Goal: Information Seeking & Learning: Learn about a topic

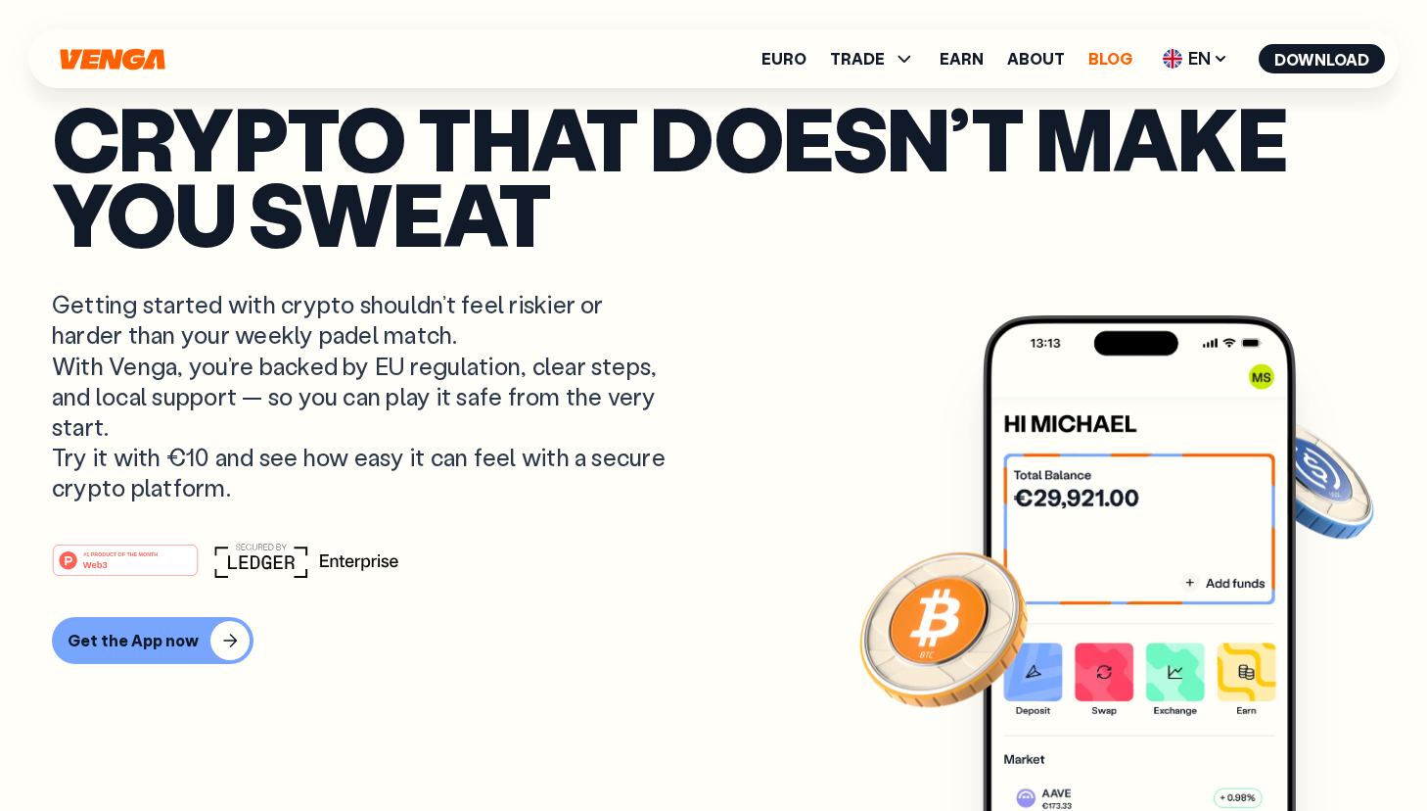
click at [1129, 51] on link "Blog" at bounding box center [1111, 59] width 44 height 16
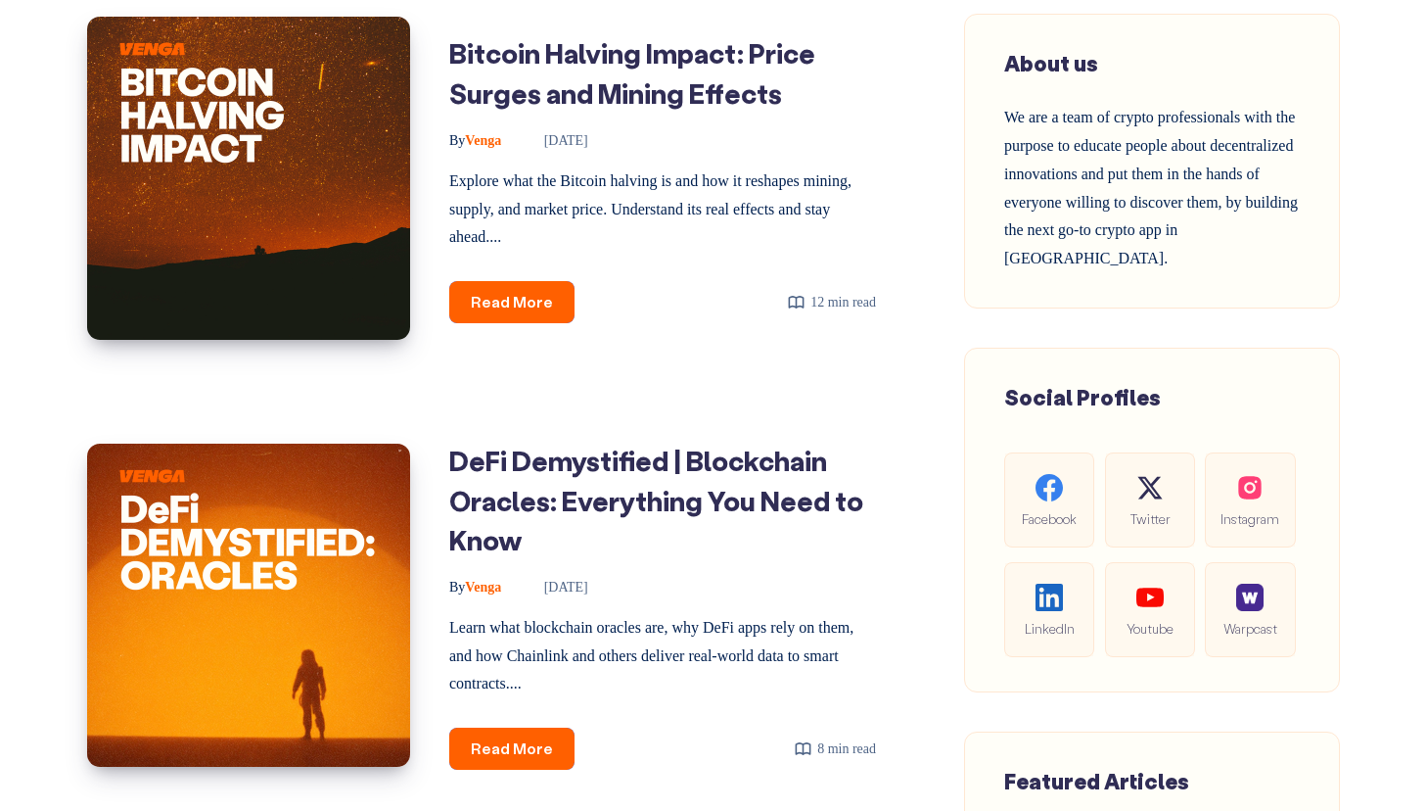
scroll to position [953, 0]
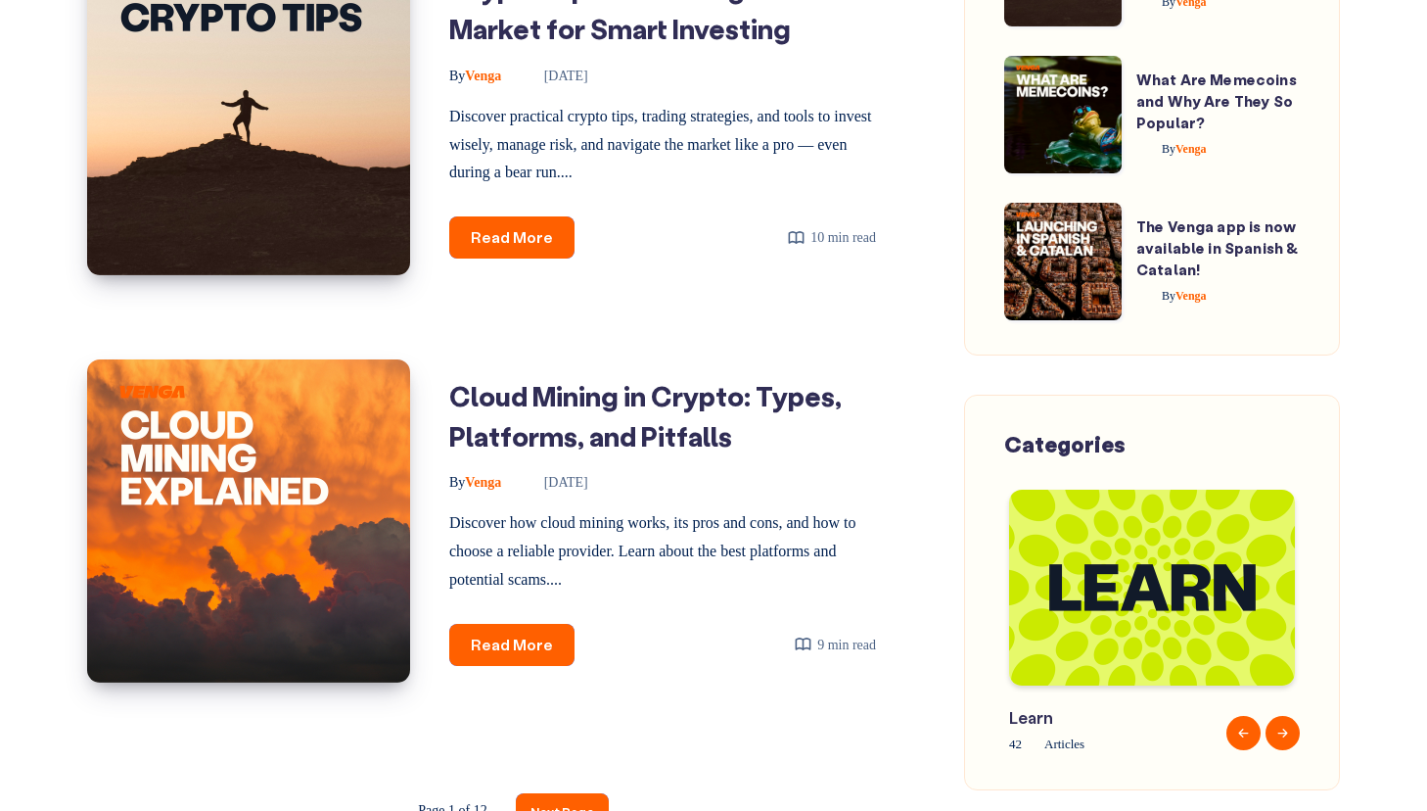
scroll to position [2741, 0]
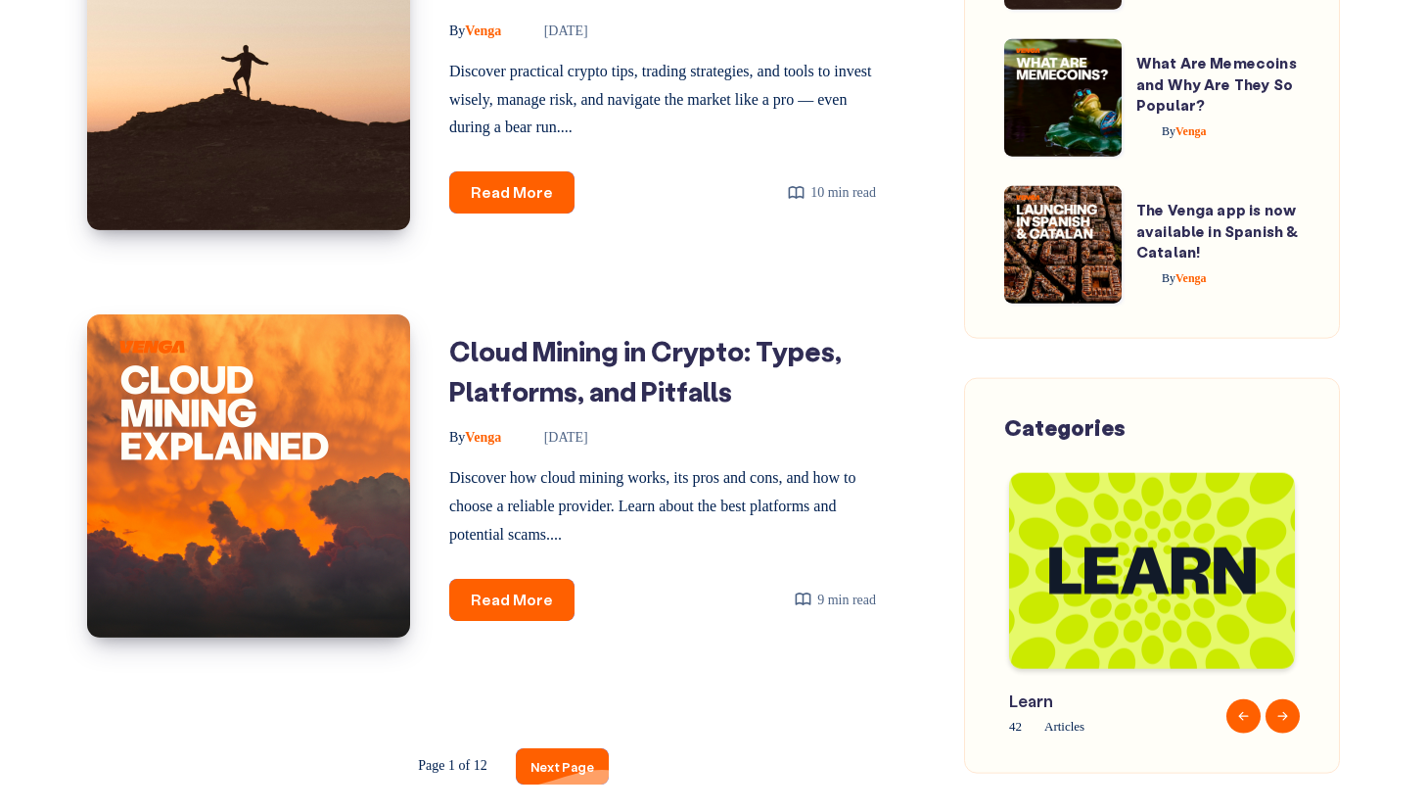
click at [562, 748] on link "Next Page" at bounding box center [562, 766] width 93 height 36
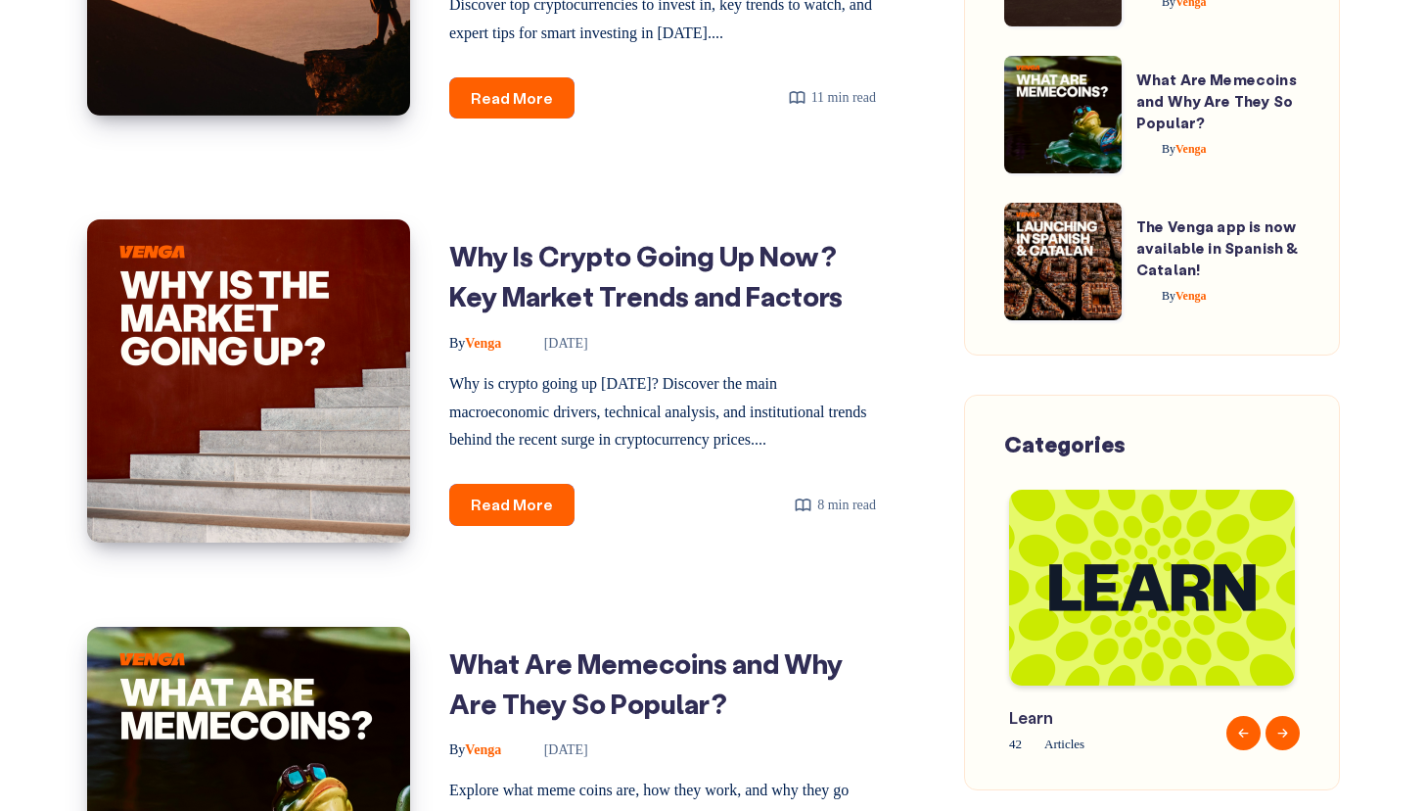
scroll to position [3203, 0]
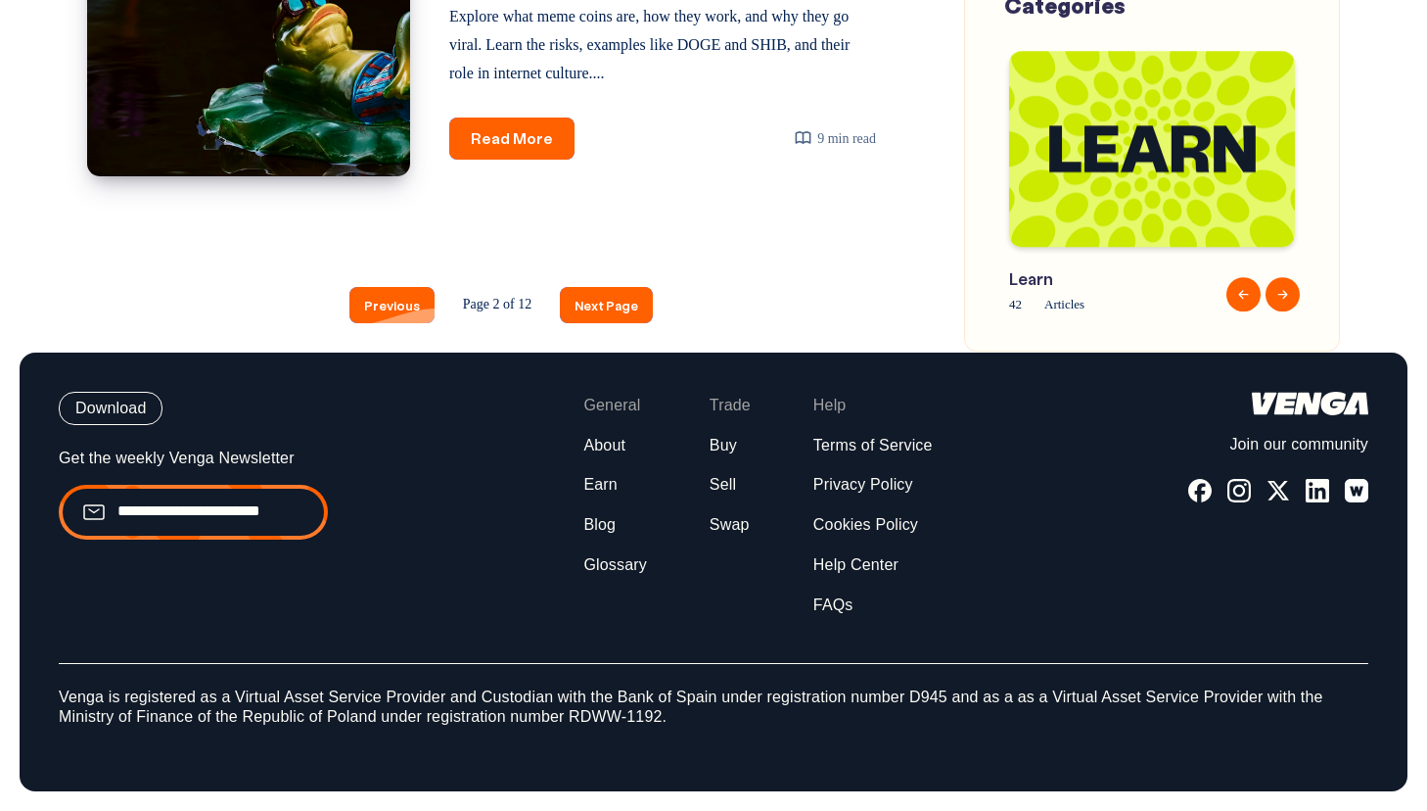
click at [400, 304] on link "Previous" at bounding box center [391, 305] width 85 height 36
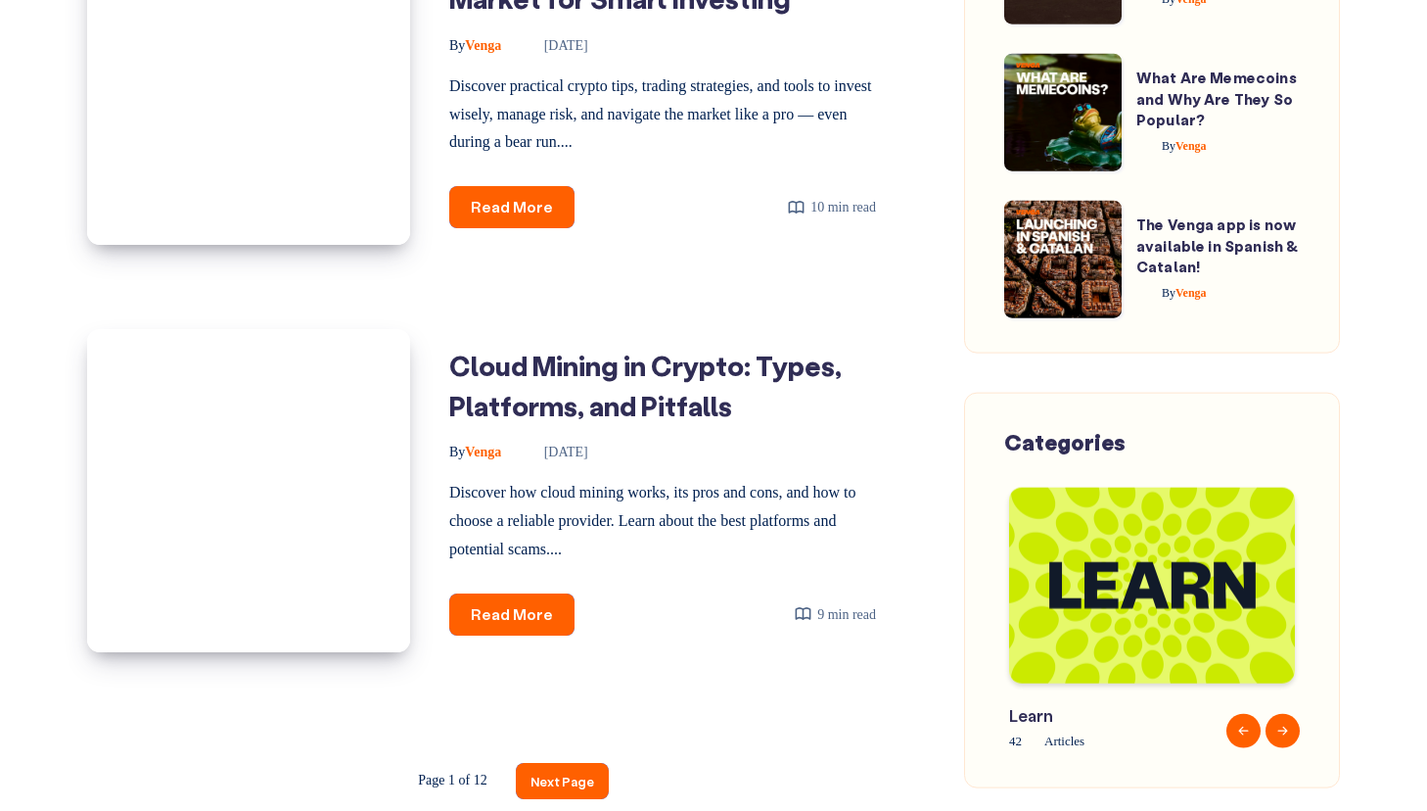
scroll to position [2745, 0]
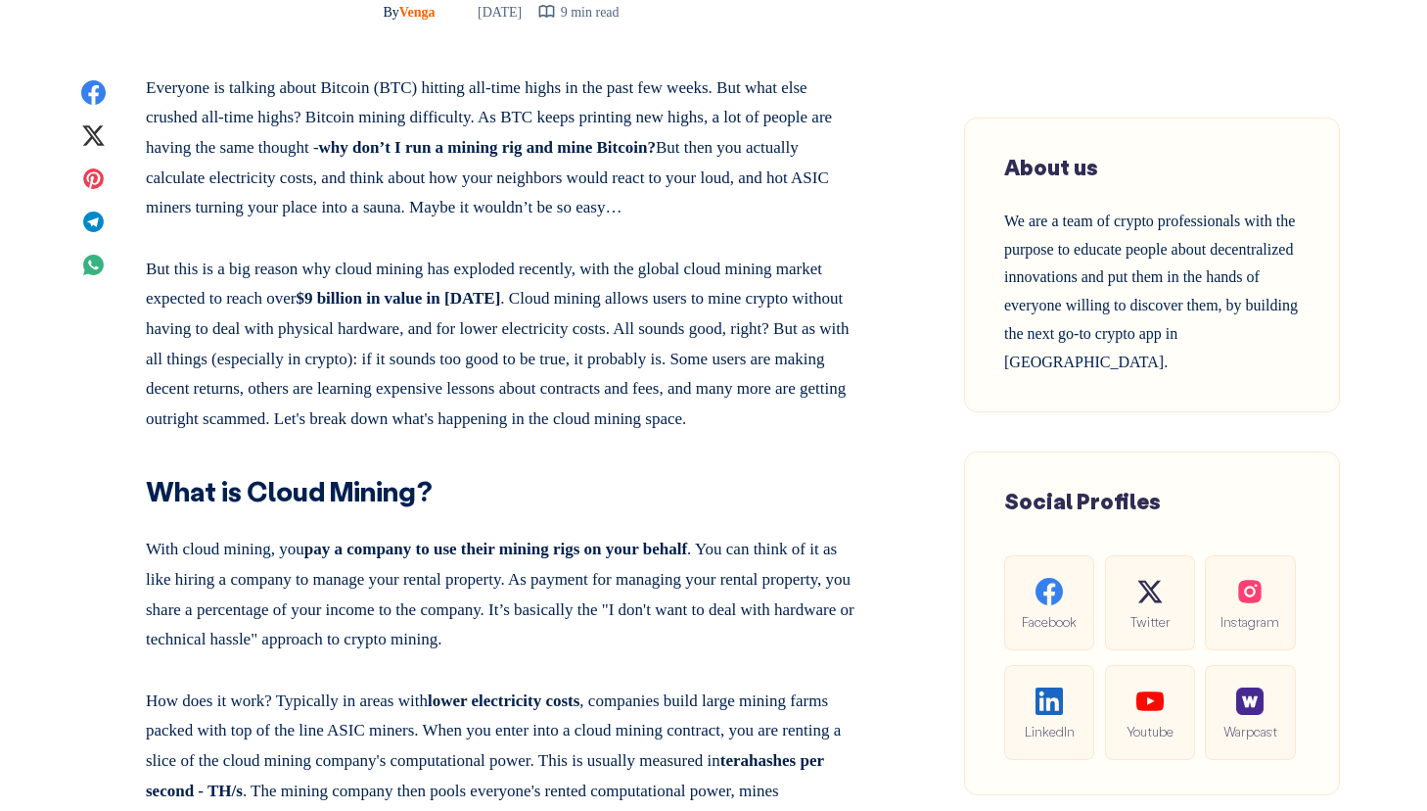
scroll to position [854, 0]
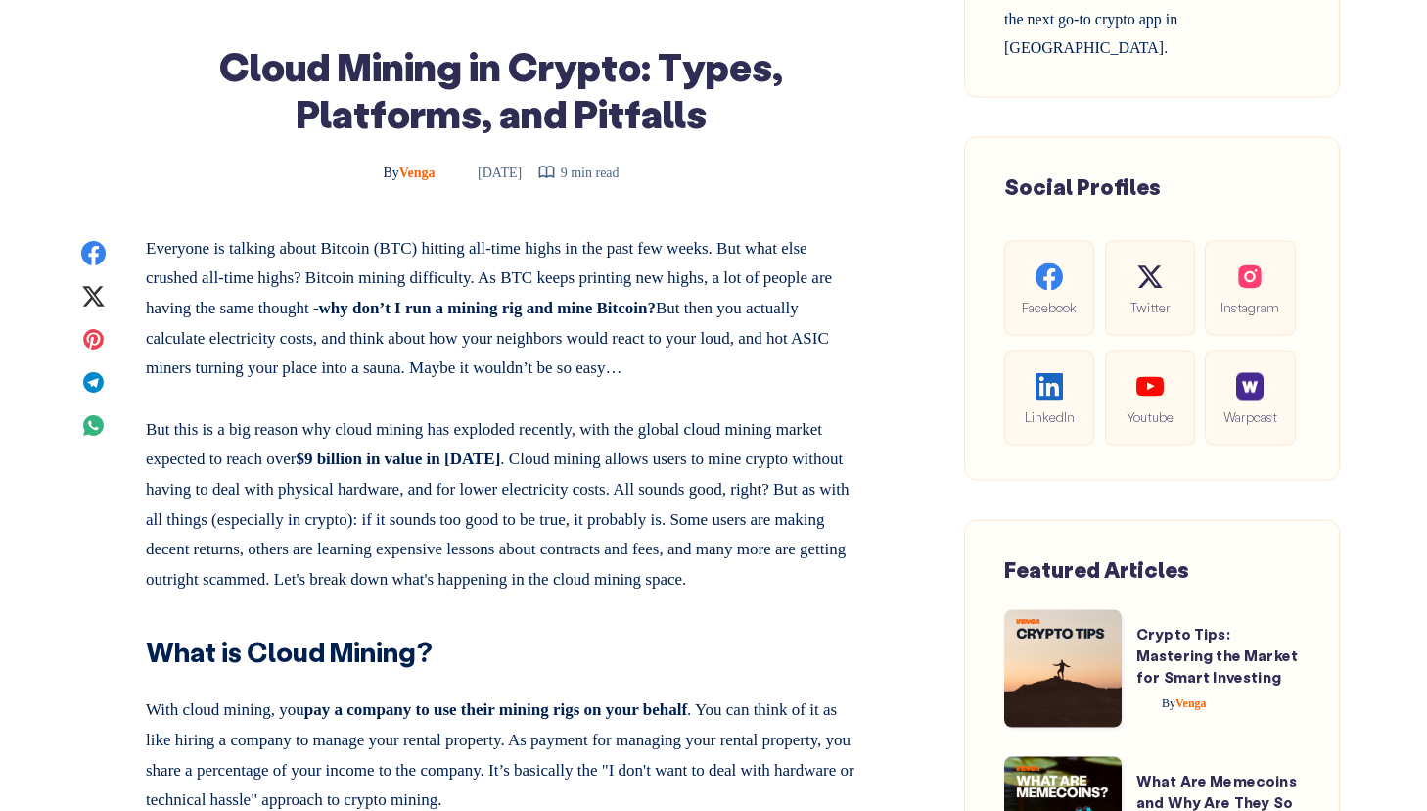
scroll to position [734, 0]
